Goal: Use online tool/utility

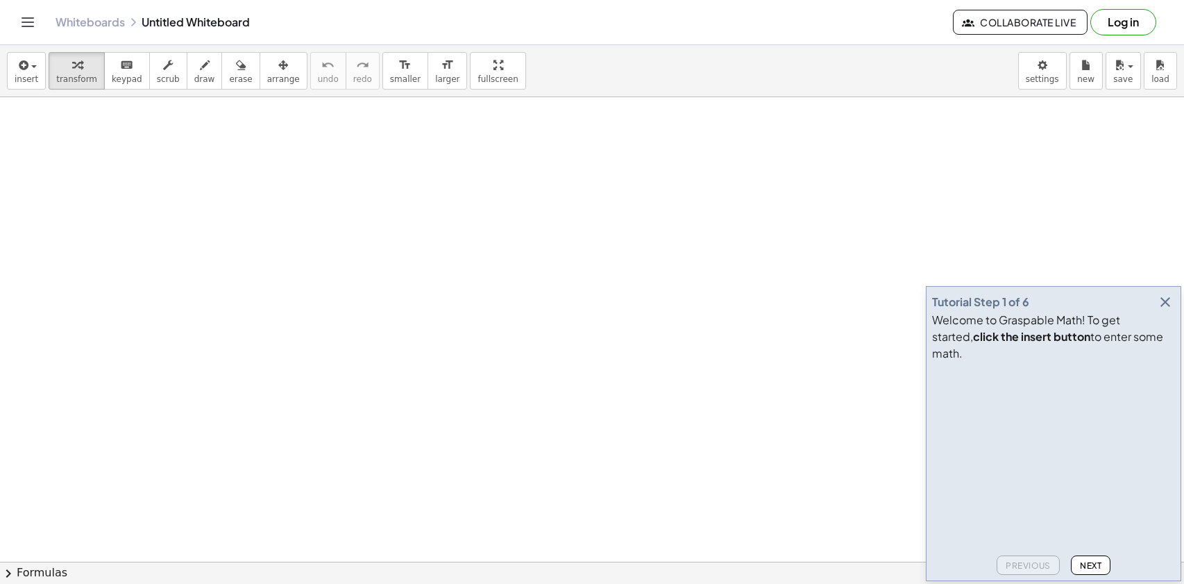
drag, startPoint x: 370, startPoint y: 297, endPoint x: 435, endPoint y: 216, distance: 104.2
drag, startPoint x: 435, startPoint y: 216, endPoint x: 492, endPoint y: 232, distance: 59.1
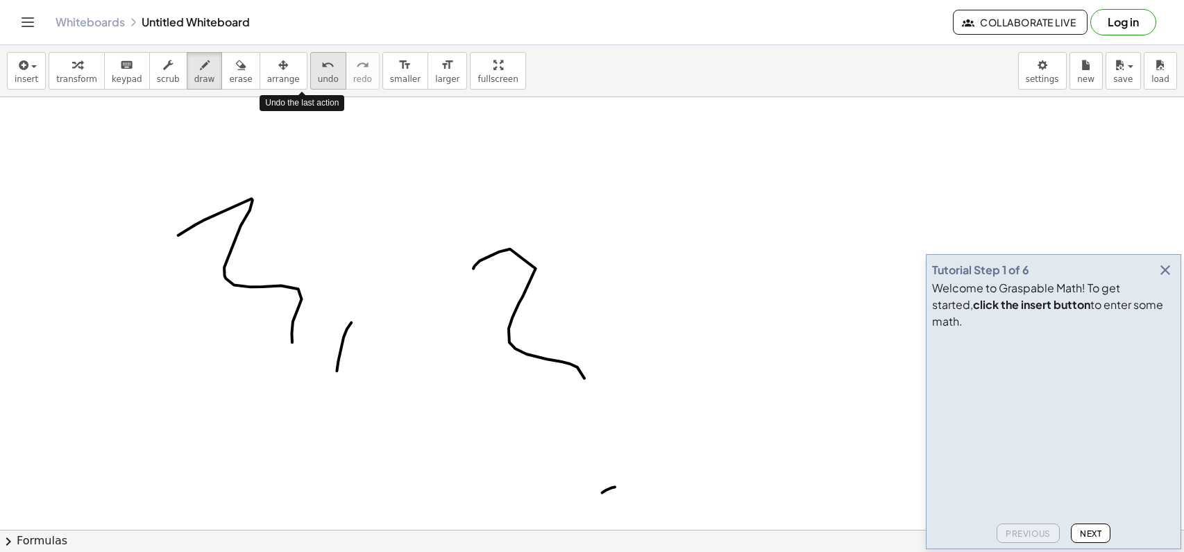
click at [312, 78] on button "undo undo" at bounding box center [328, 70] width 36 height 37
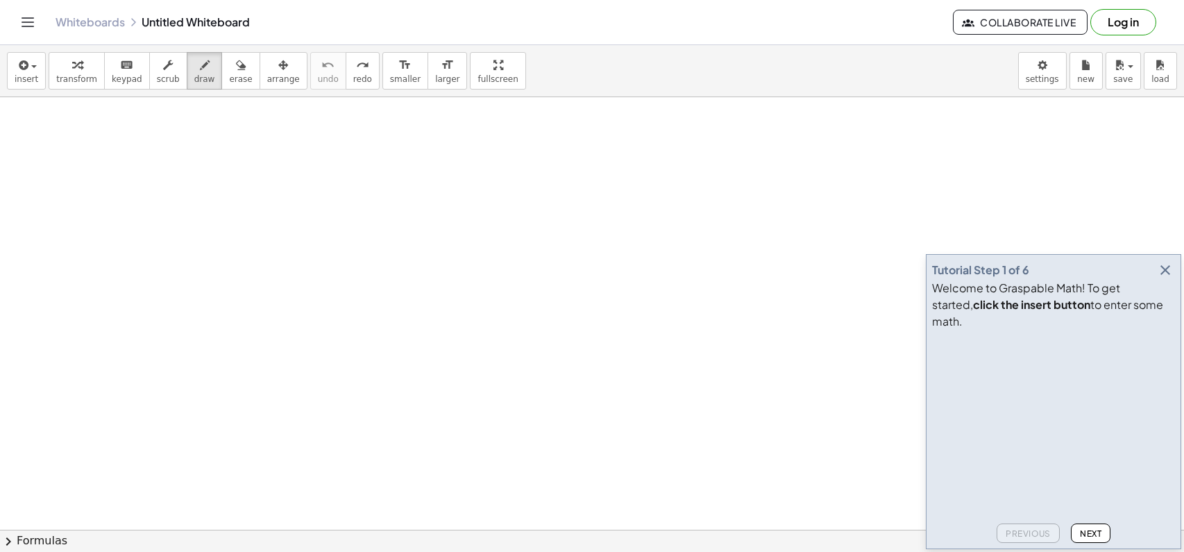
click at [1159, 278] on icon "button" at bounding box center [1165, 270] width 17 height 17
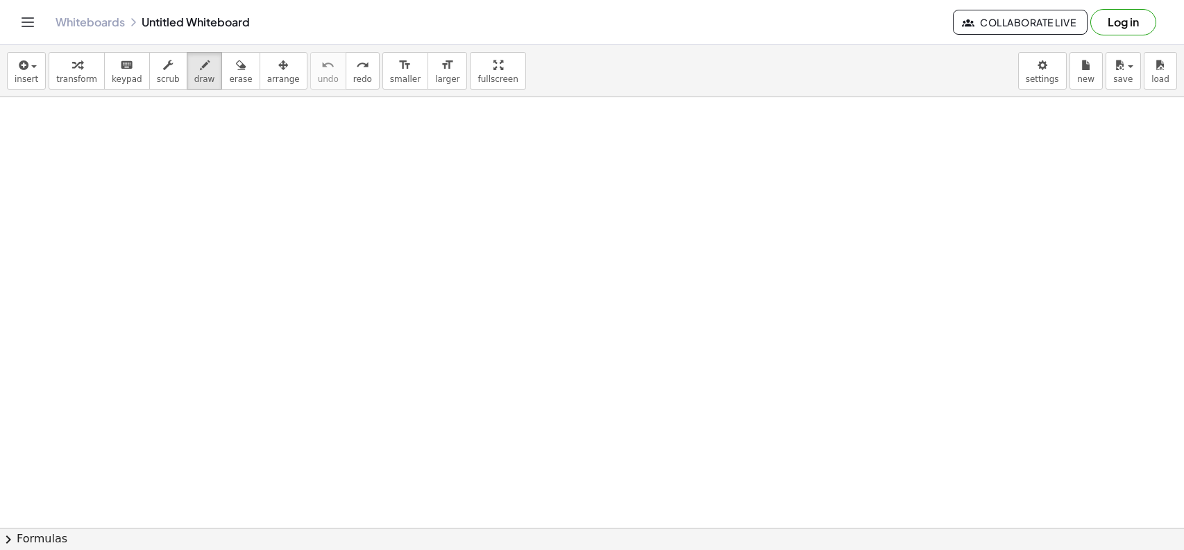
click at [304, 204] on div at bounding box center [592, 527] width 1184 height 861
click at [562, 238] on div at bounding box center [592, 527] width 1184 height 861
click at [40, 72] on button "insert" at bounding box center [26, 70] width 39 height 37
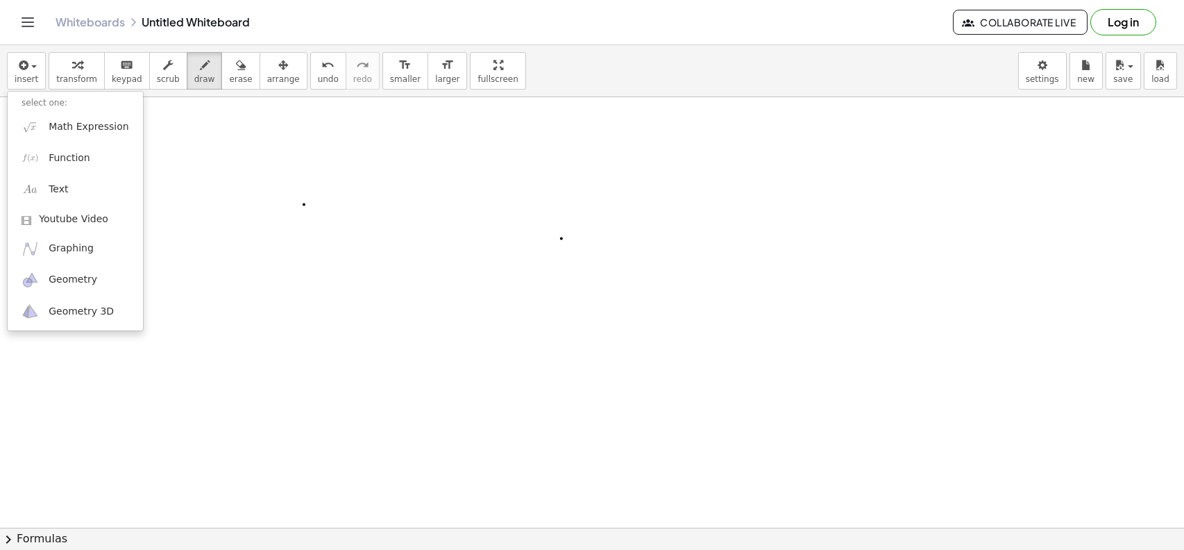
click at [37, 24] on button "Toggle navigation" at bounding box center [28, 22] width 22 height 22
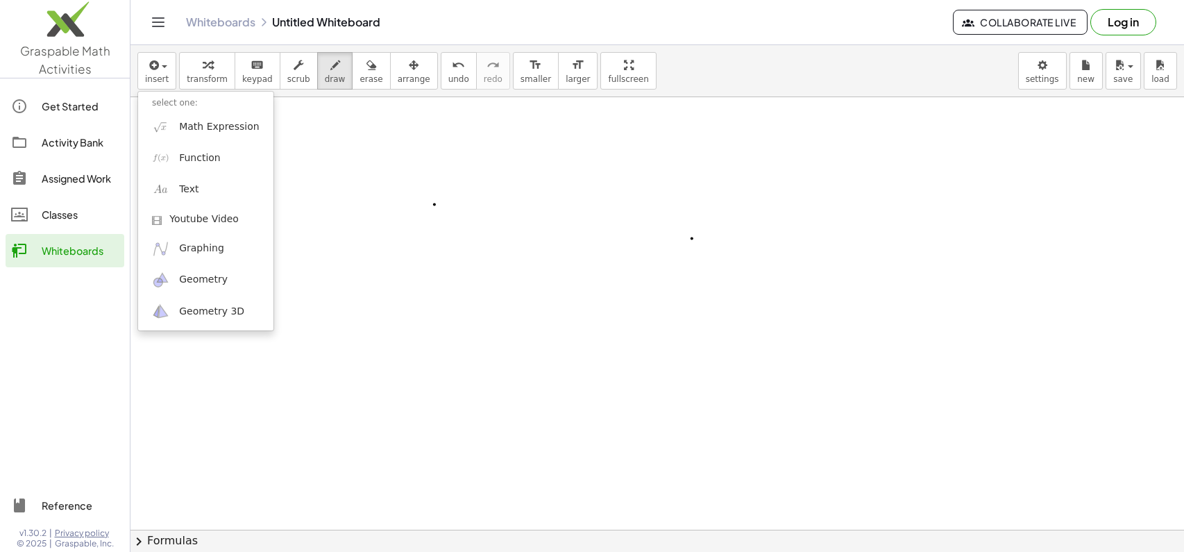
click at [380, 140] on div at bounding box center [658, 529] width 1054 height 865
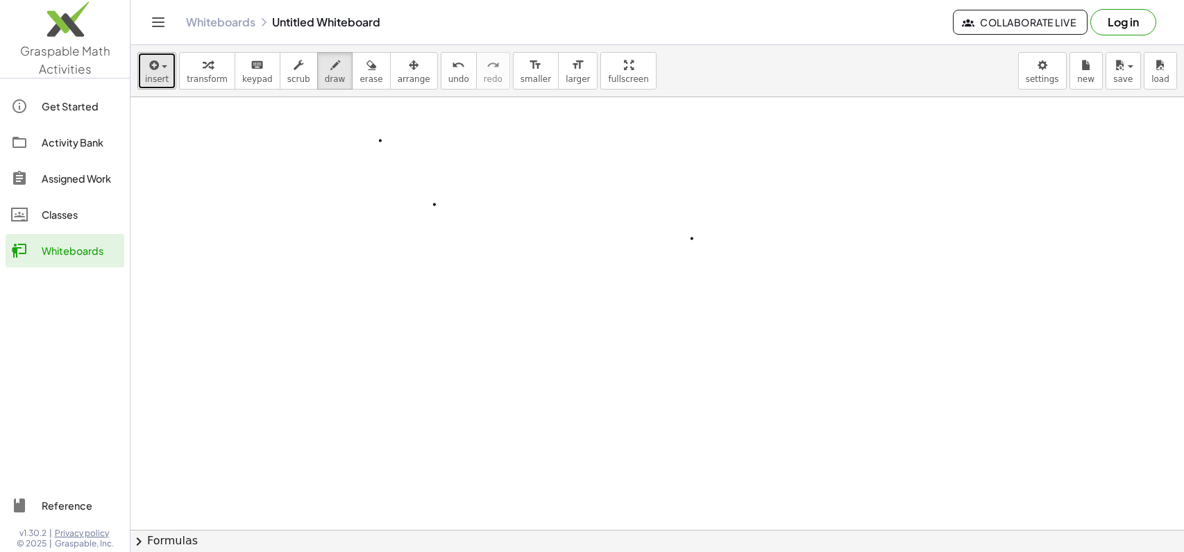
click at [160, 72] on div "button" at bounding box center [157, 64] width 24 height 17
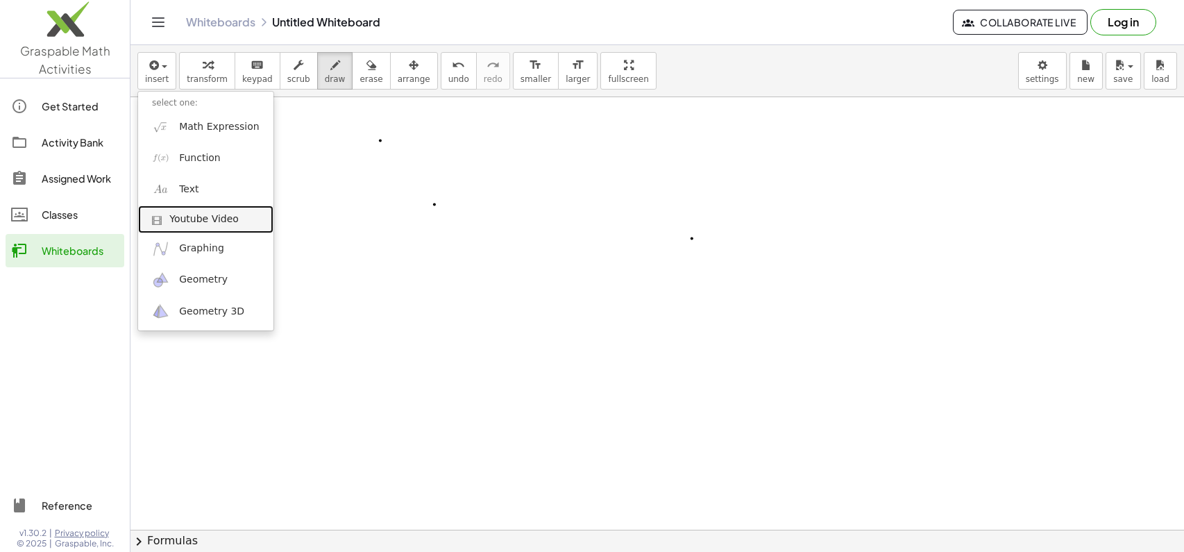
click at [206, 223] on span "Youtube Video" at bounding box center [203, 219] width 69 height 14
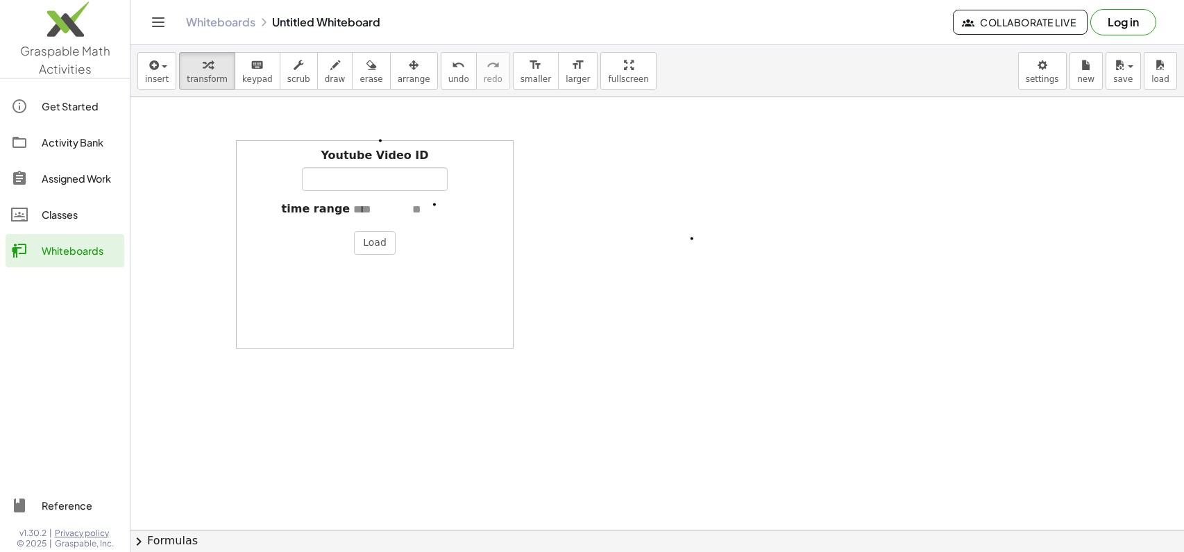
click at [521, 150] on div at bounding box center [658, 529] width 1054 height 865
click at [142, 78] on button "insert" at bounding box center [156, 70] width 39 height 37
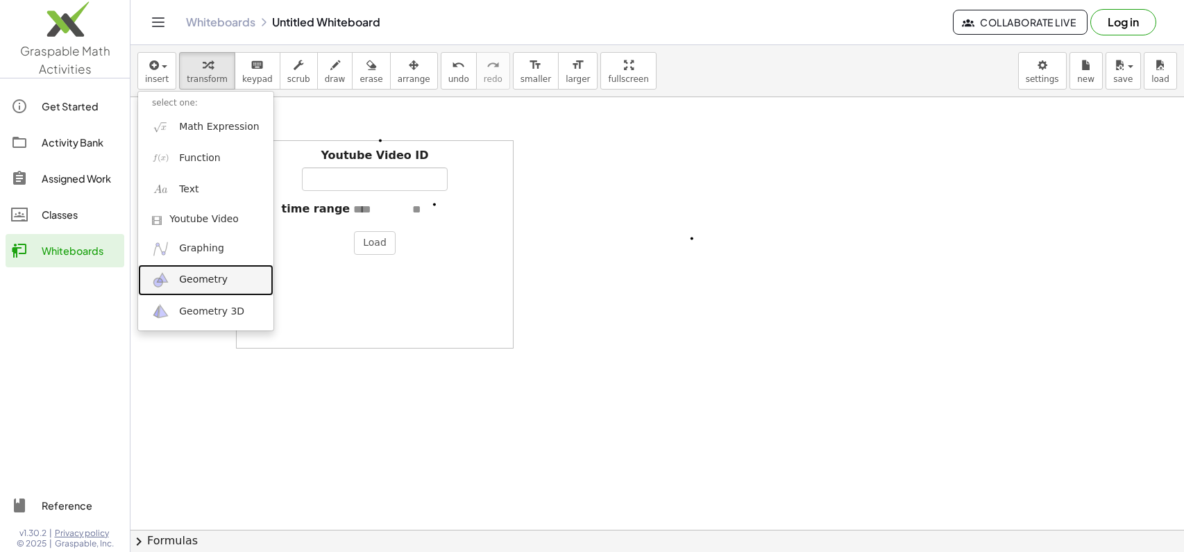
click at [211, 281] on span "Geometry" at bounding box center [203, 280] width 49 height 14
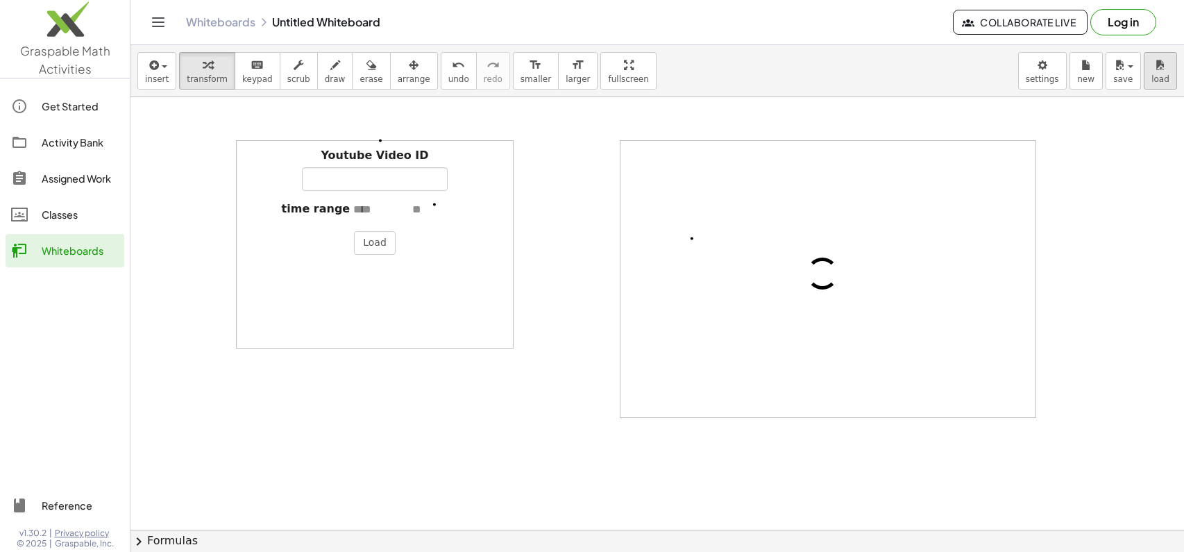
click at [1149, 79] on button "load" at bounding box center [1160, 70] width 33 height 37
